Goal: Information Seeking & Learning: Learn about a topic

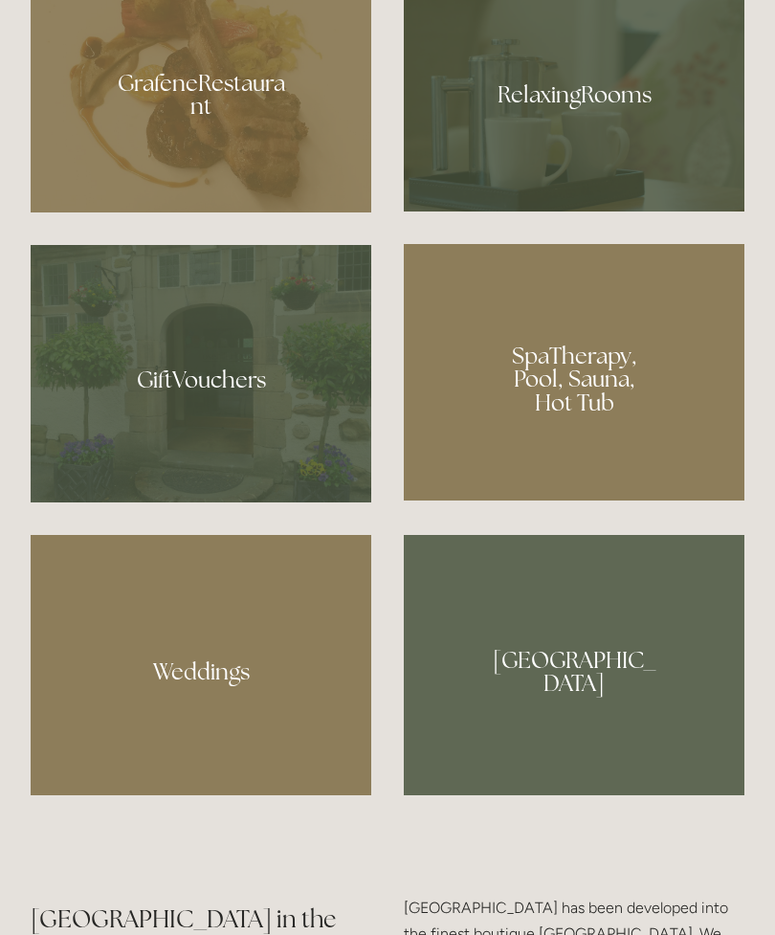
scroll to position [1463, 0]
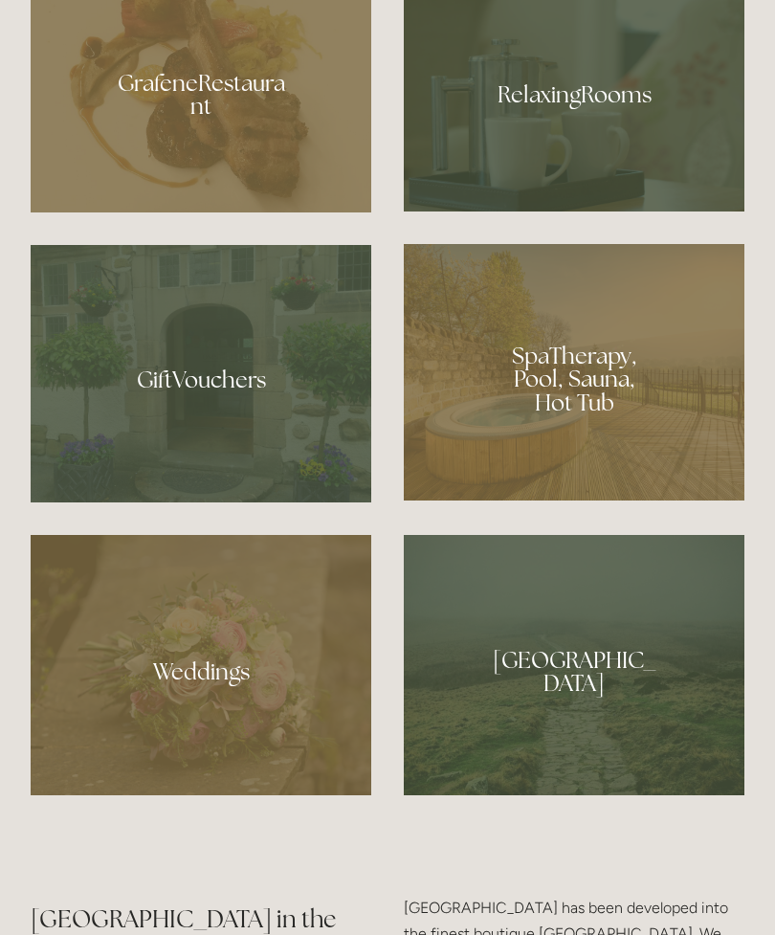
click at [532, 733] on div at bounding box center [574, 665] width 341 height 261
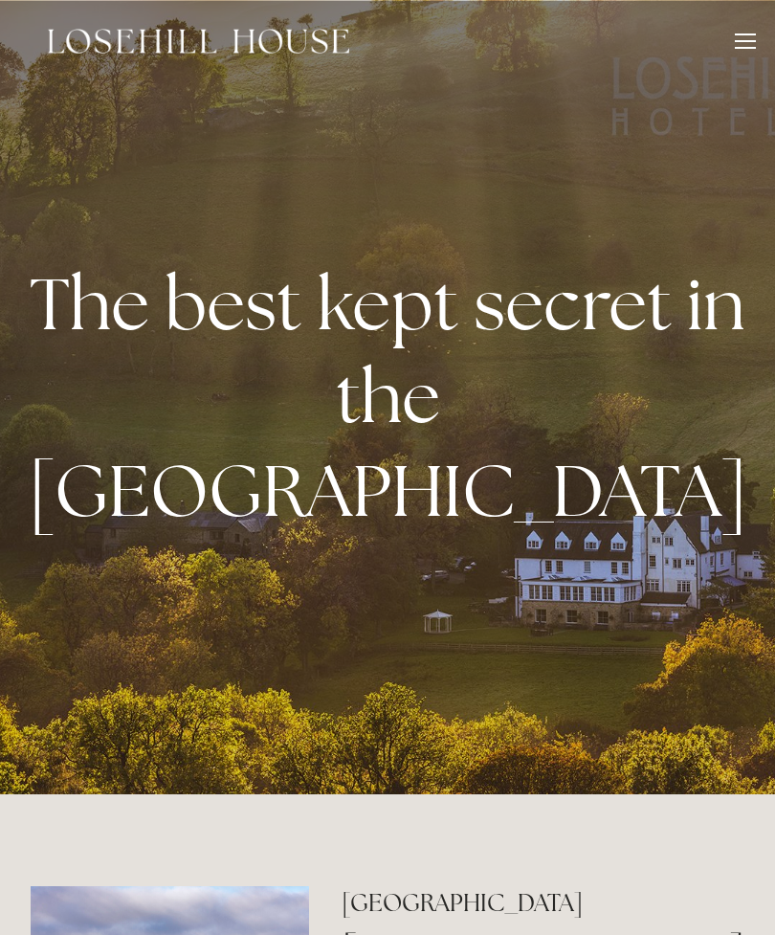
scroll to position [1524, 0]
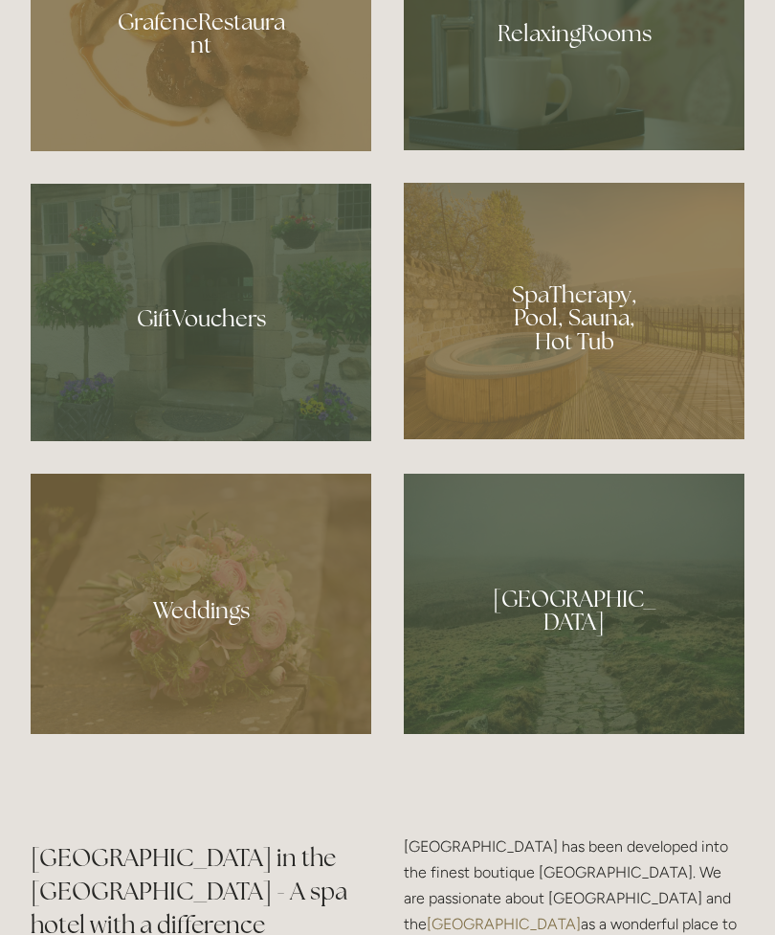
click at [236, 151] on div at bounding box center [201, 26] width 341 height 249
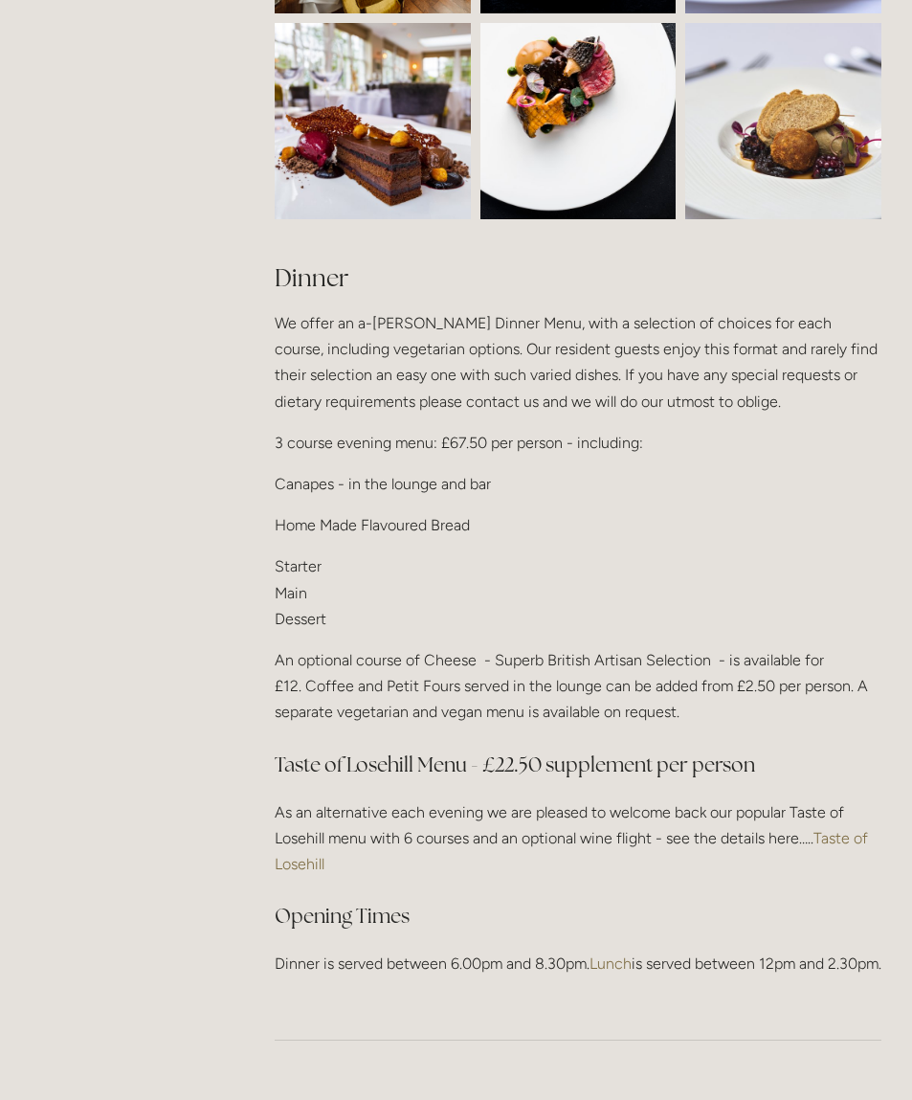
scroll to position [1988, 0]
click at [857, 829] on link "Taste of Losehill" at bounding box center [573, 851] width 597 height 44
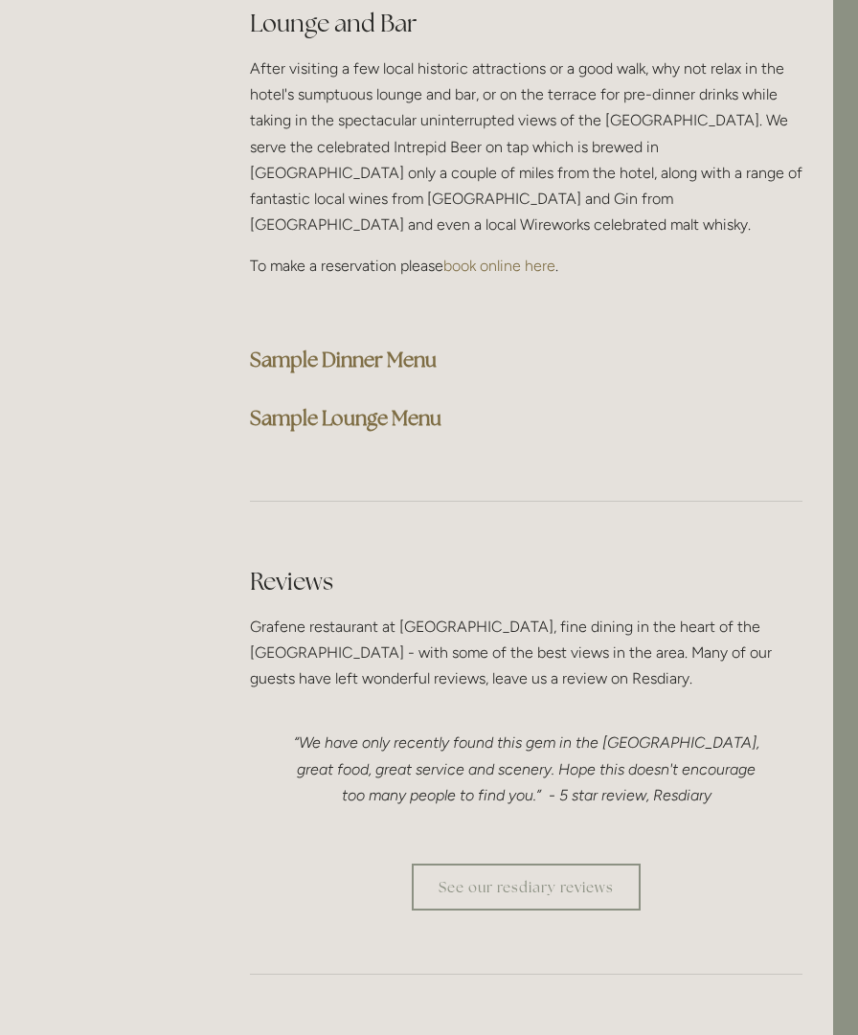
scroll to position [5031, 26]
click at [371, 346] on strong "Sample Dinner Menu" at bounding box center [342, 359] width 187 height 26
